Goal: Participate in discussion: Engage in conversation with other users on a specific topic

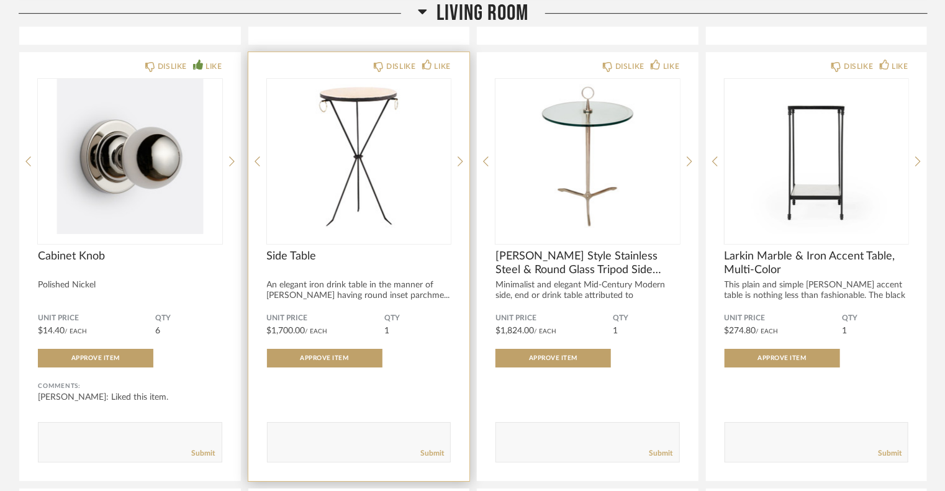
scroll to position [2057, 0]
click at [325, 437] on textarea at bounding box center [359, 436] width 183 height 17
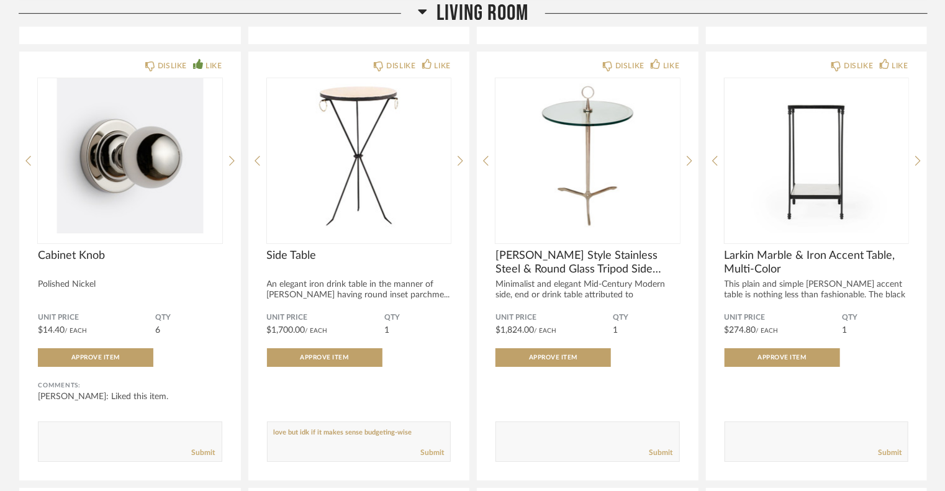
drag, startPoint x: 415, startPoint y: 432, endPoint x: 245, endPoint y: 427, distance: 169.6
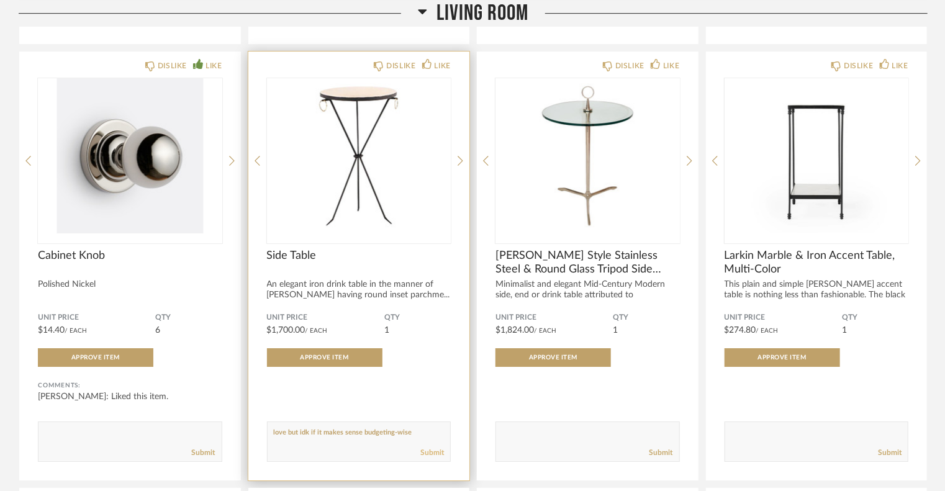
type textarea "love but idk if it makes sense budgeting-wise"
click at [440, 455] on link "Submit" at bounding box center [433, 453] width 24 height 11
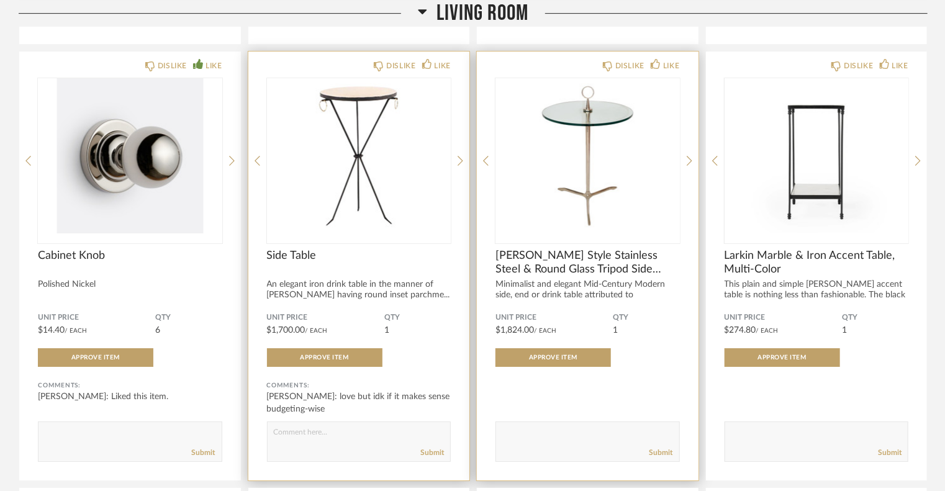
click at [550, 432] on textarea at bounding box center [587, 436] width 183 height 17
paste textarea "love but idk if it makes sense budgeting-wise"
type textarea "love but idk if it makes sense budgeting-wise"
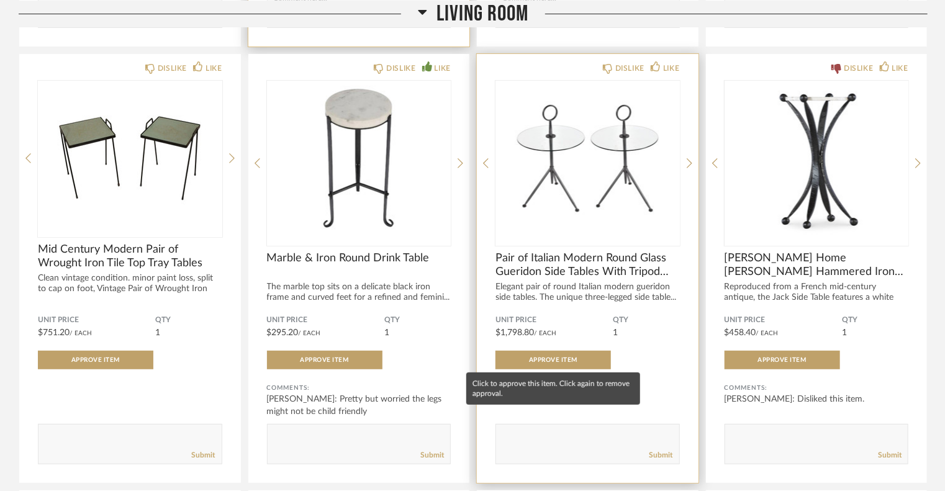
scroll to position [2492, 0]
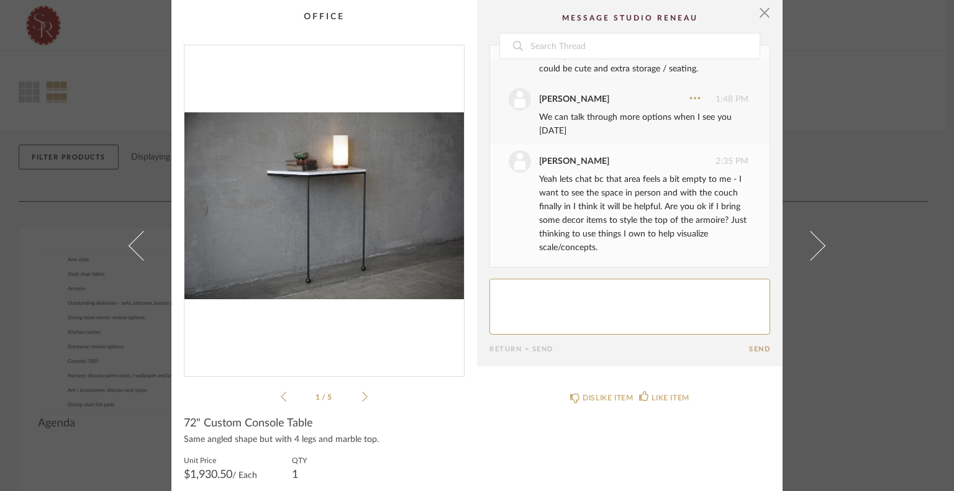
scroll to position [458, 0]
click at [629, 286] on textarea at bounding box center [629, 307] width 281 height 56
type textarea "That sounds great!"
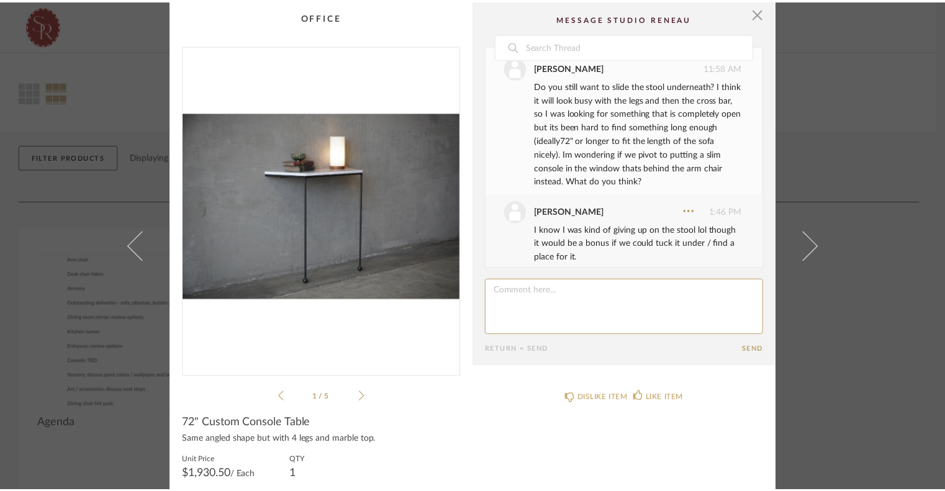
scroll to position [0, 0]
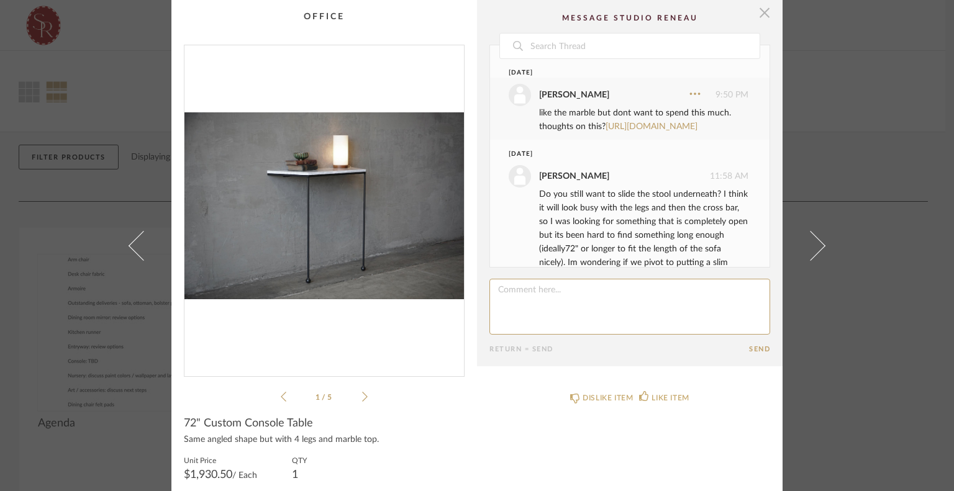
click at [756, 12] on span "button" at bounding box center [764, 12] width 25 height 25
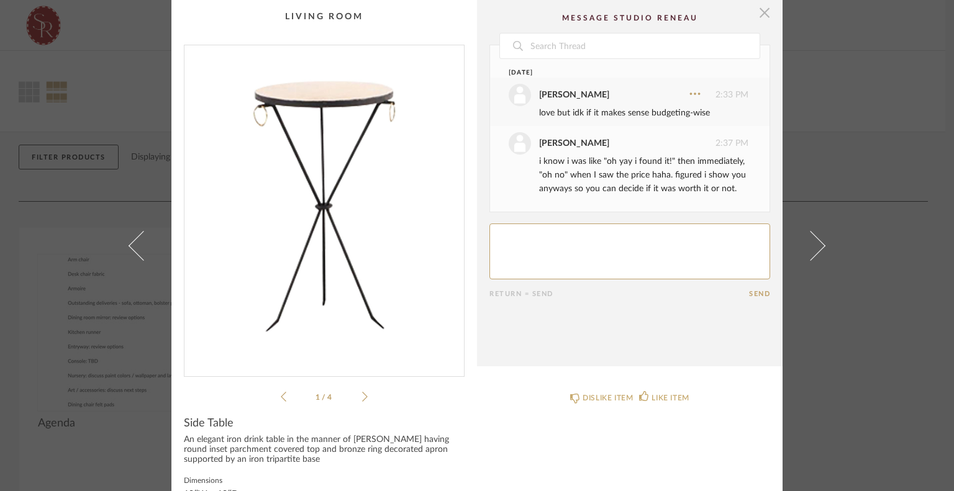
click at [763, 16] on span "button" at bounding box center [764, 12] width 25 height 25
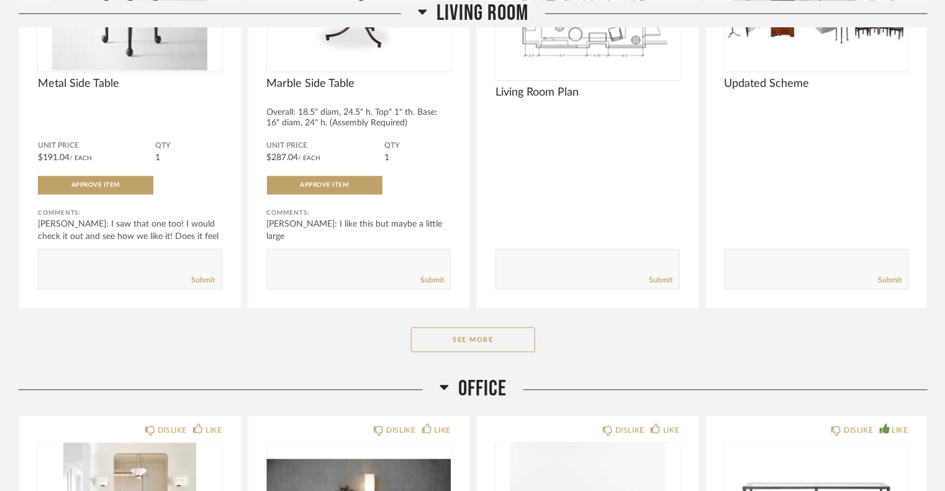
scroll to position [3537, 0]
